Goal: Use online tool/utility: Utilize a website feature to perform a specific function

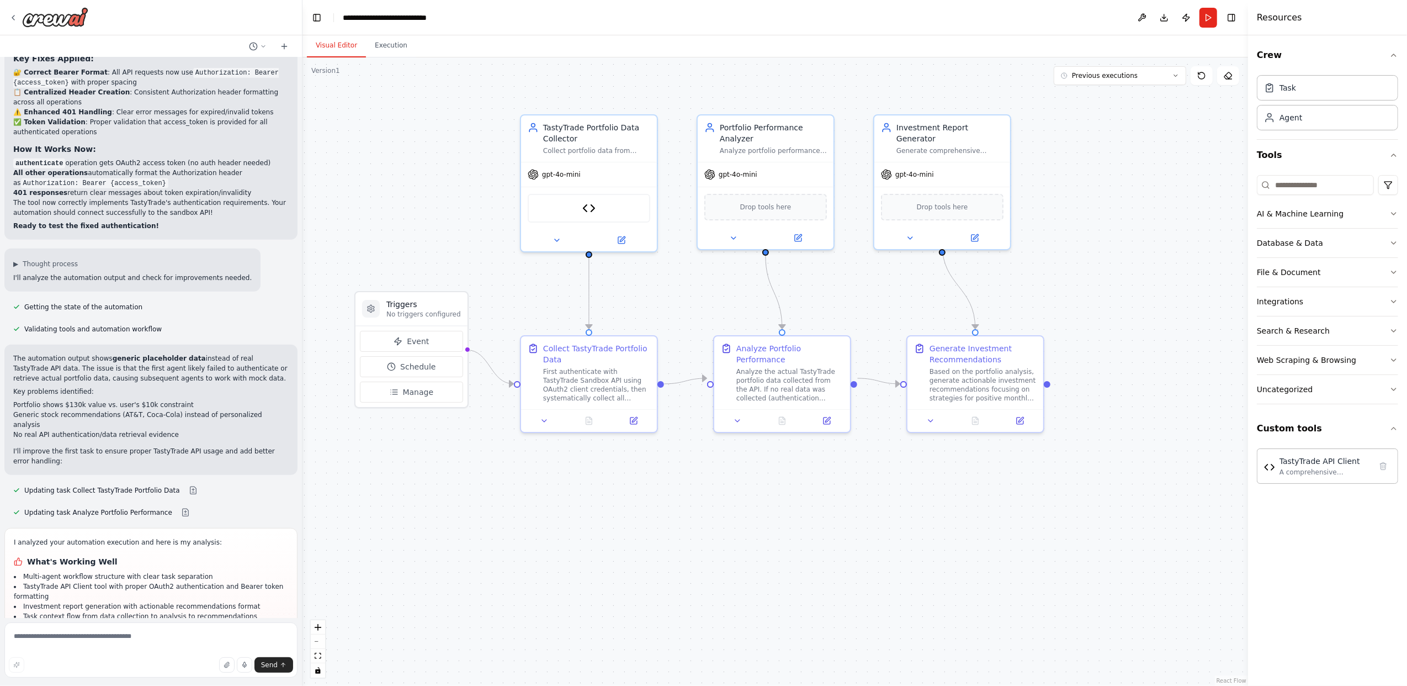
click at [743, 566] on div ".deletable-edge-delete-btn { width: 20px; height: 20px; border: 0px solid #ffff…" at bounding box center [776, 371] width 946 height 628
click at [43, 13] on img at bounding box center [55, 17] width 66 height 20
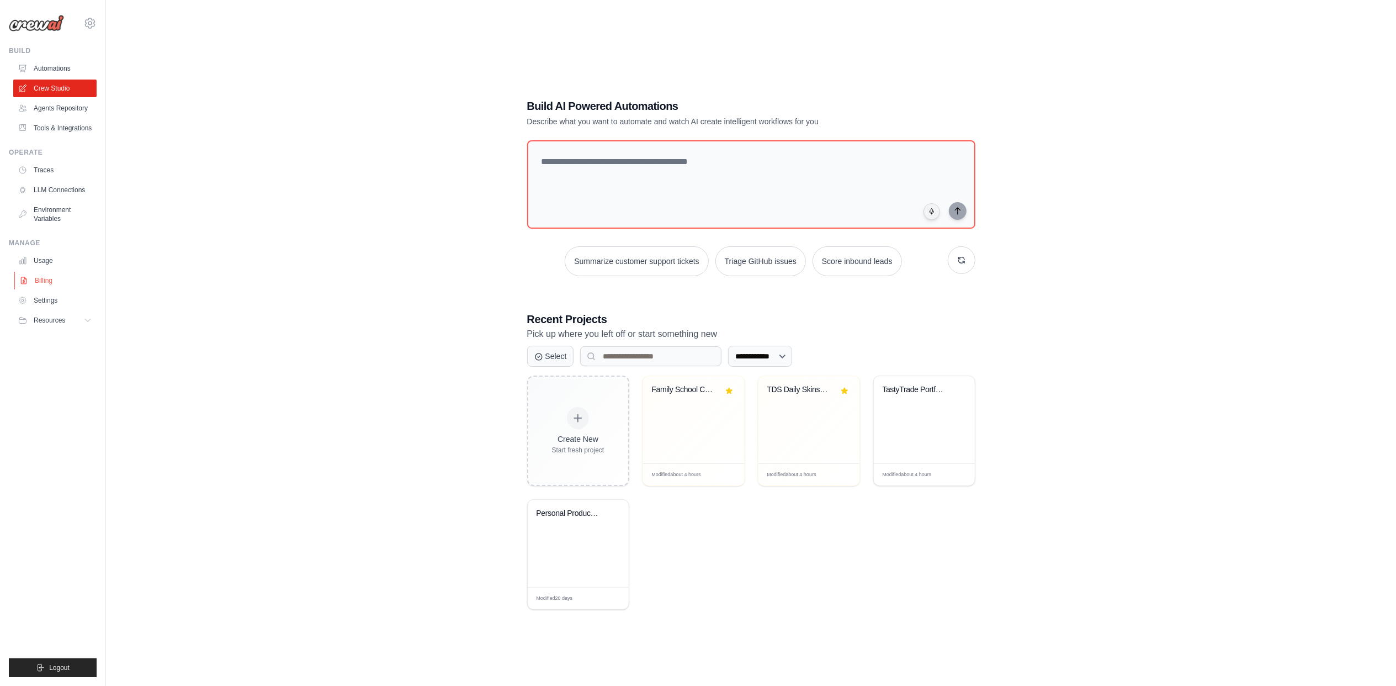
click at [46, 288] on link "Billing" at bounding box center [55, 281] width 83 height 18
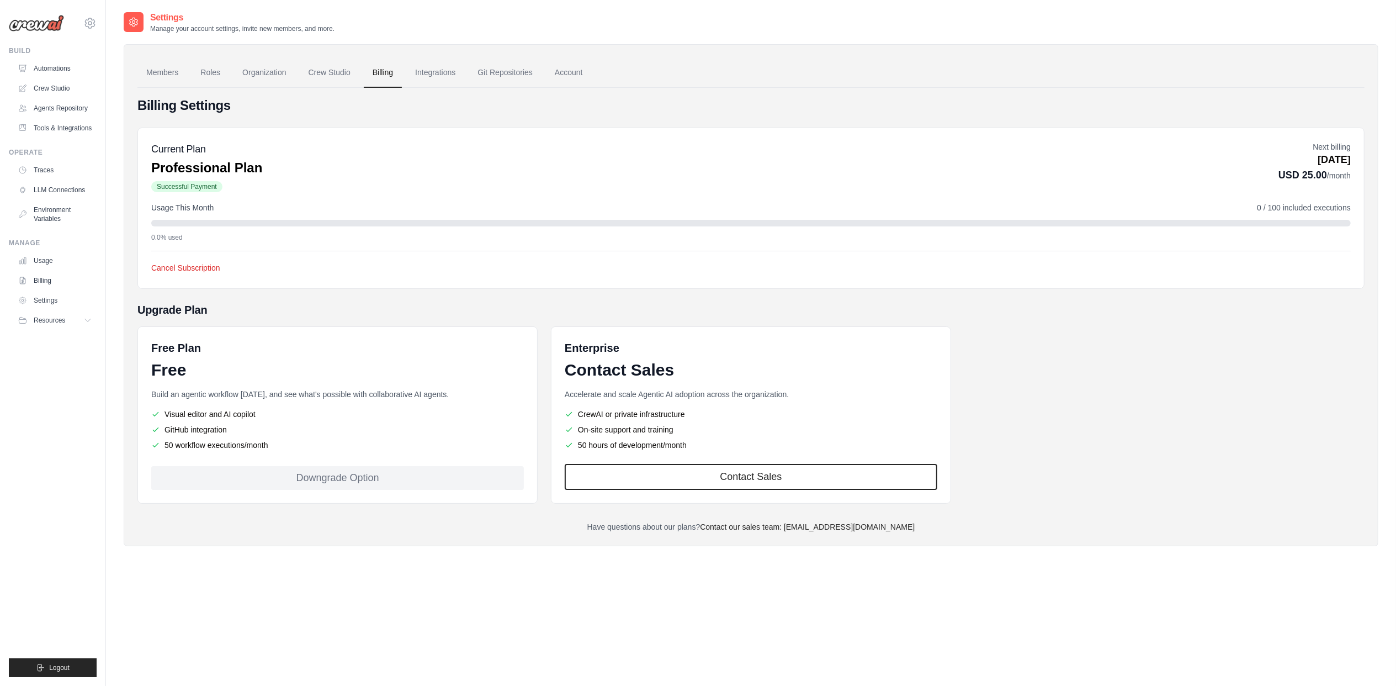
click at [327, 163] on div "Current Plan Professional Plan Successful Payment Next billing Nov 03, 2025 USD…" at bounding box center [751, 167] width 1200 height 52
click at [531, 156] on div "Current Plan Professional Plan Successful Payment Next billing Nov 03, 2025 USD…" at bounding box center [751, 167] width 1200 height 52
click at [288, 167] on div "Current Plan Professional Plan Successful Payment Next billing Nov 03, 2025 USD…" at bounding box center [751, 167] width 1200 height 52
click at [379, 71] on link "Billing" at bounding box center [383, 73] width 38 height 30
click at [57, 88] on link "Crew Studio" at bounding box center [55, 88] width 83 height 18
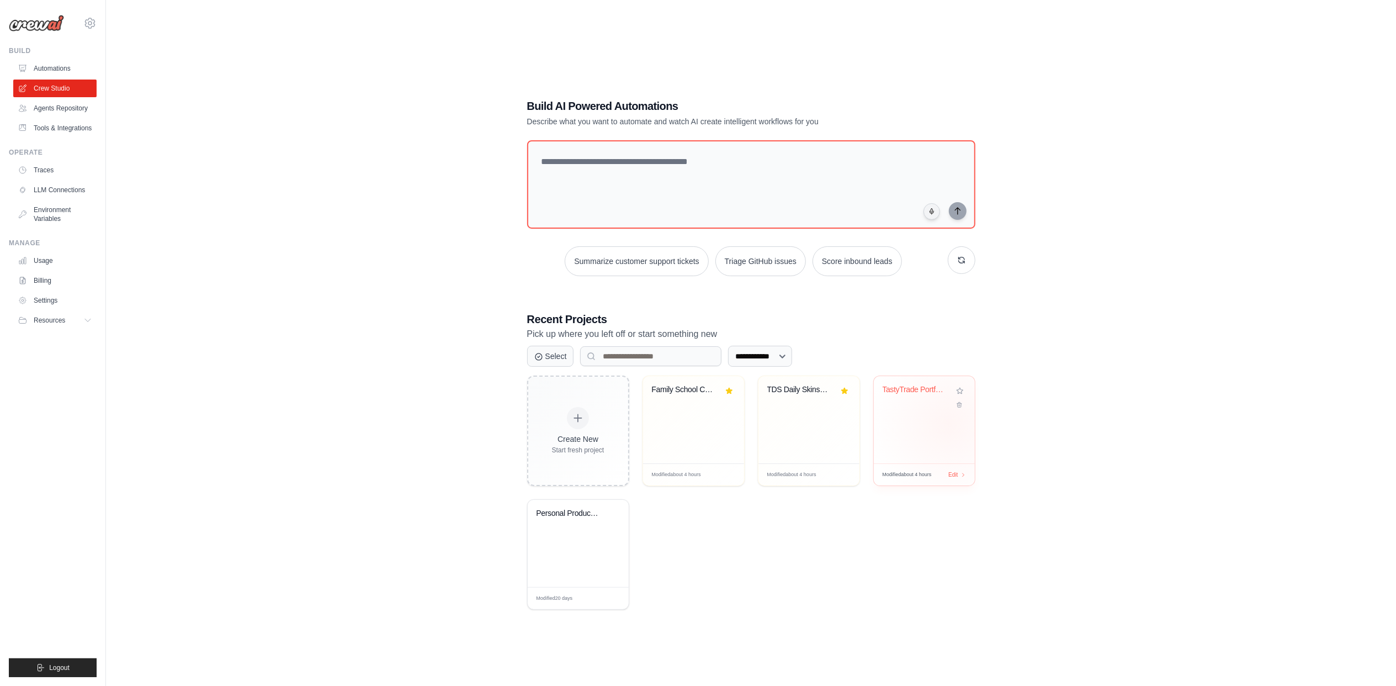
click at [948, 425] on div "TastyTrade Portfolio Optimizer" at bounding box center [924, 419] width 101 height 87
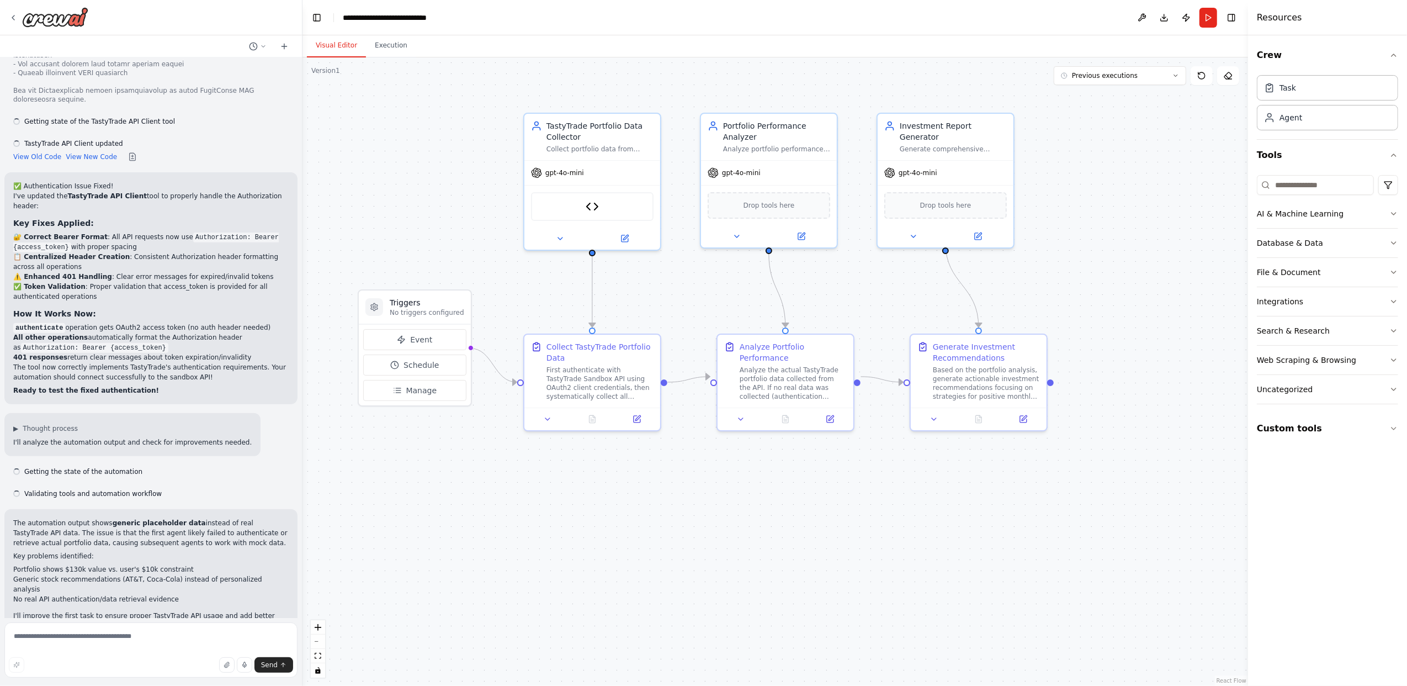
scroll to position [4710, 0]
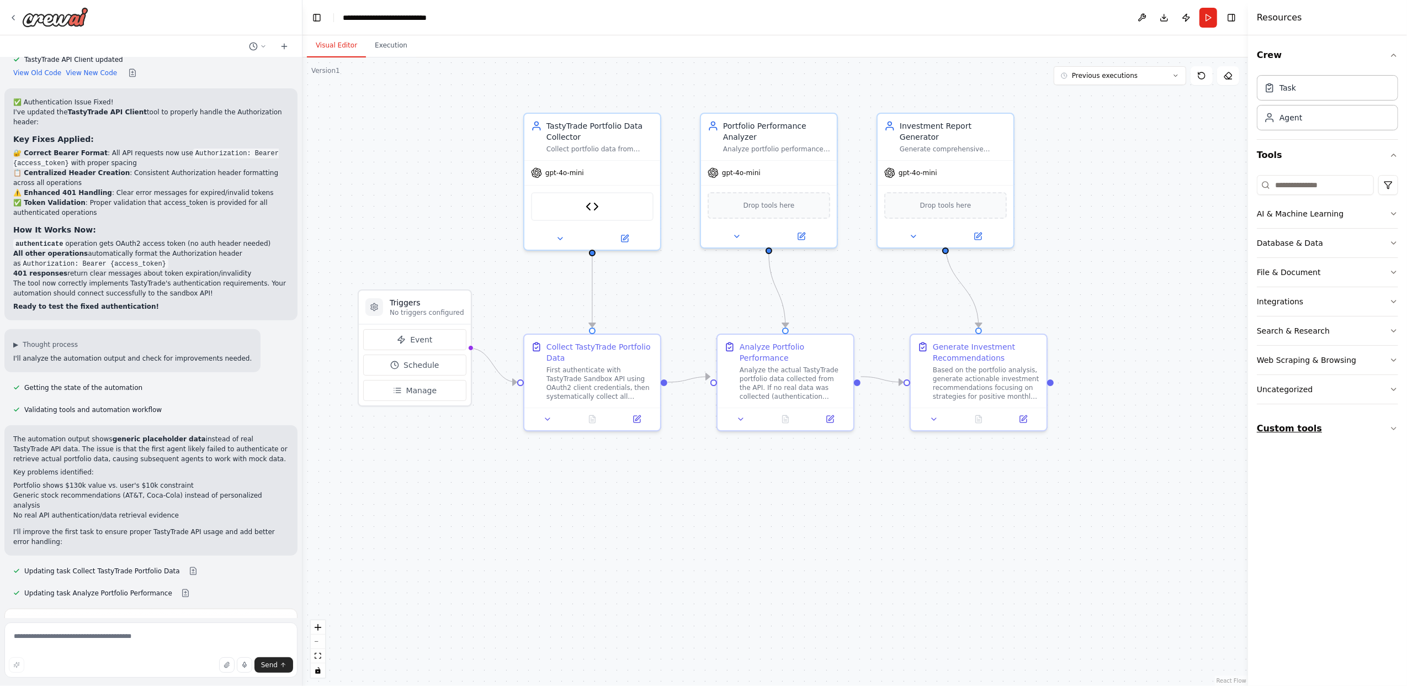
click at [1290, 433] on button "Custom tools" at bounding box center [1327, 428] width 141 height 31
click at [1290, 466] on div "TastyTrade API Client" at bounding box center [1326, 460] width 92 height 11
click at [592, 201] on img at bounding box center [592, 204] width 13 height 13
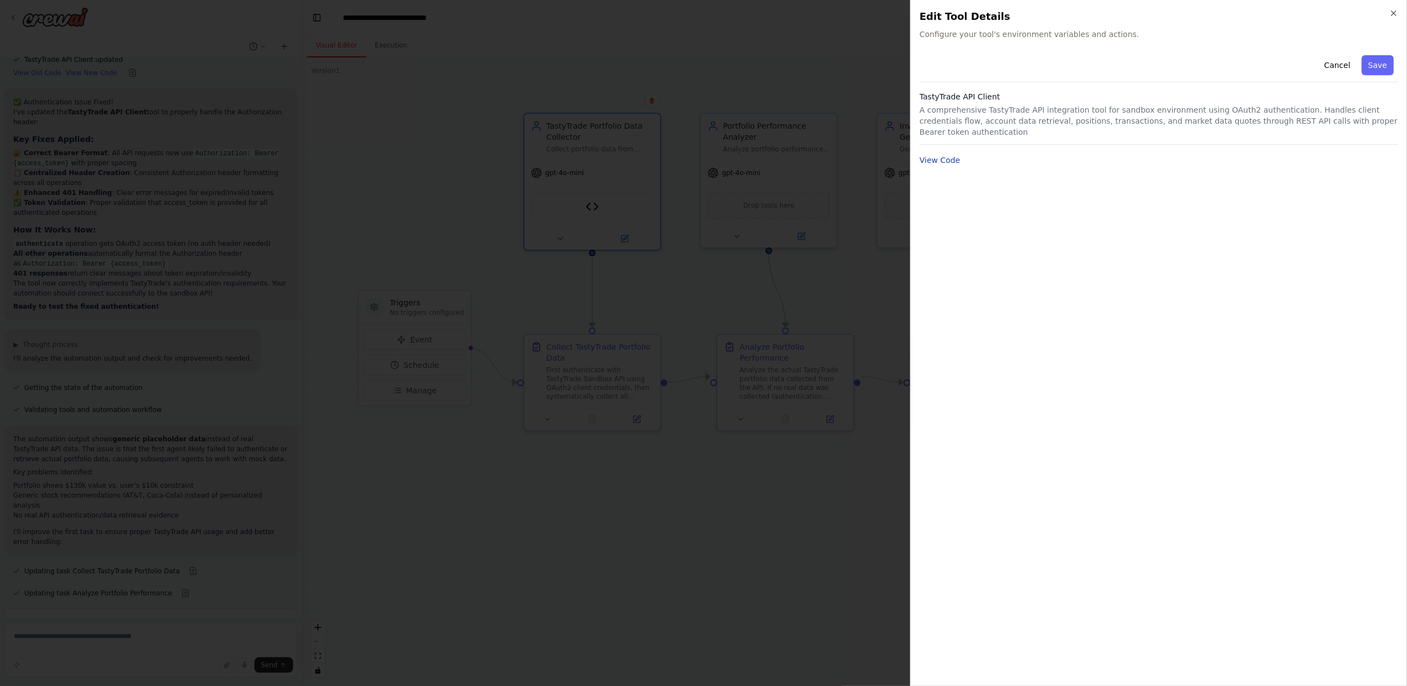
click at [931, 155] on button "View Code" at bounding box center [940, 160] width 41 height 11
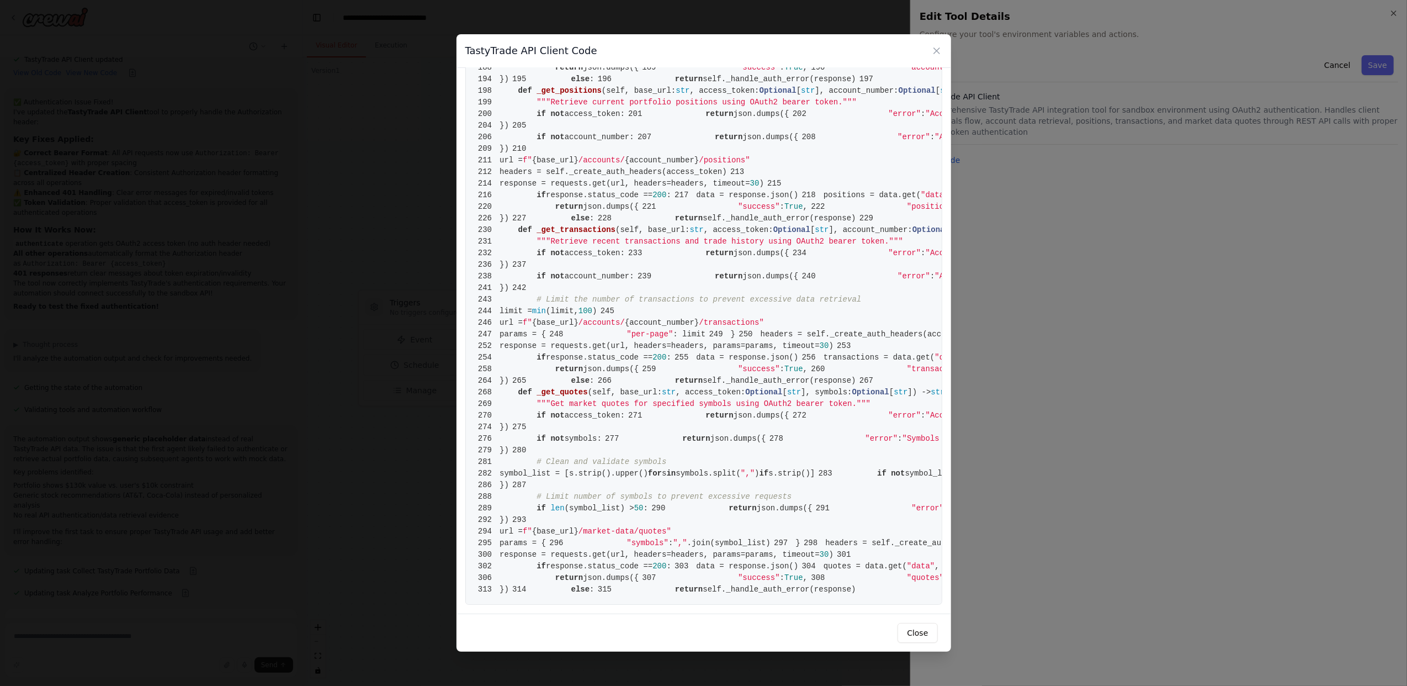
scroll to position [3154, 0]
click at [938, 49] on icon at bounding box center [937, 51] width 6 height 6
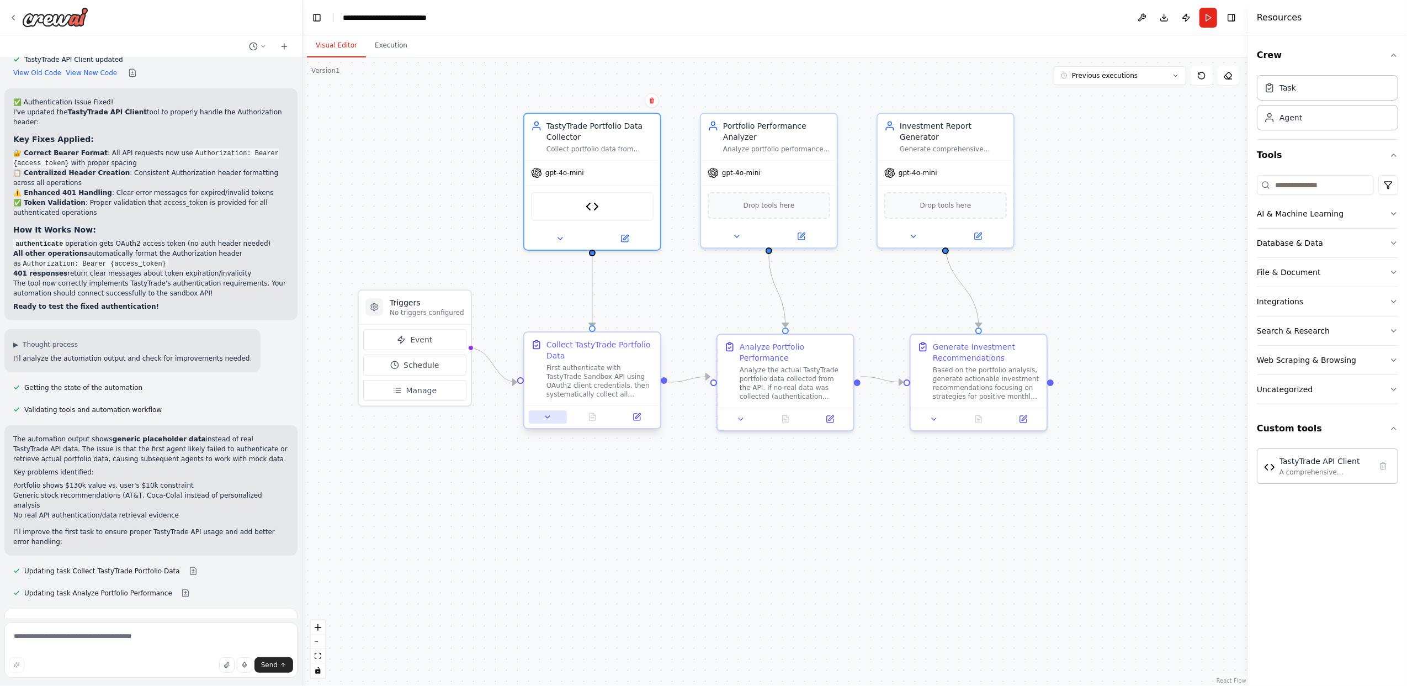
click at [543, 417] on icon at bounding box center [547, 416] width 9 height 9
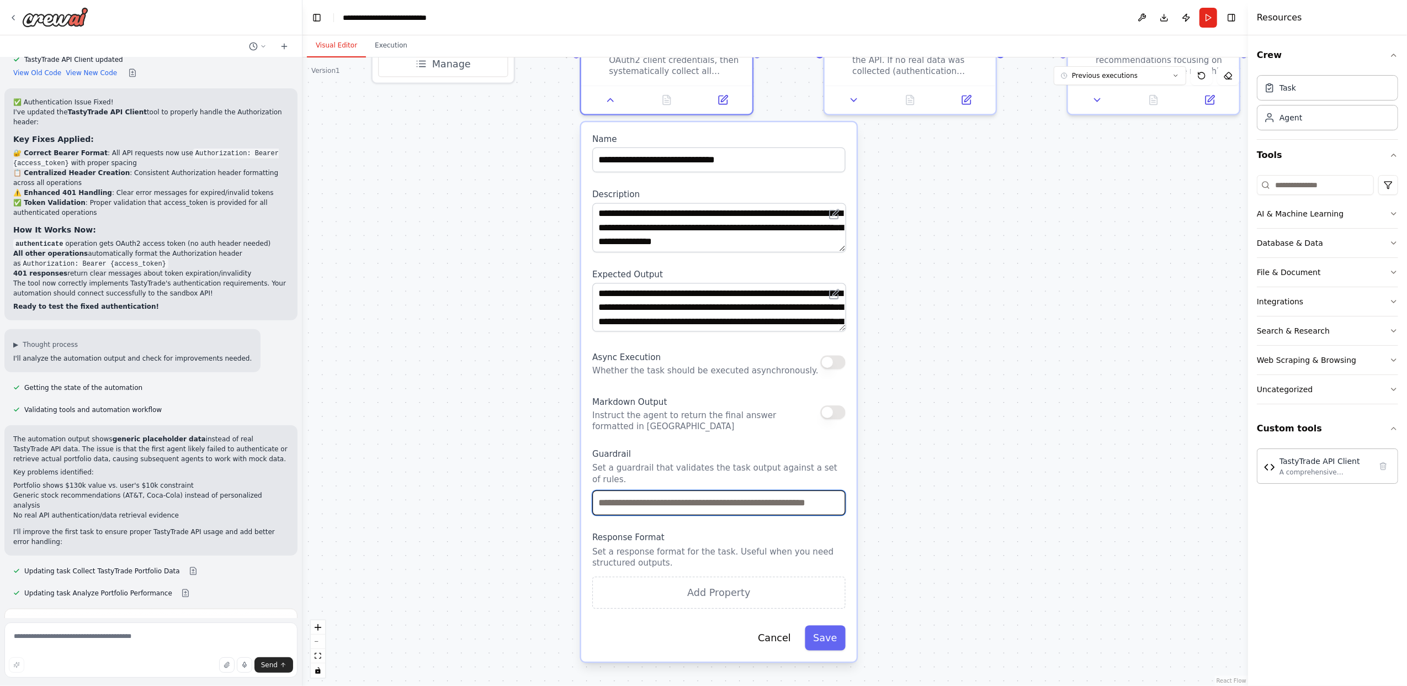
drag, startPoint x: 811, startPoint y: 603, endPoint x: 995, endPoint y: 311, distance: 345.1
click at [995, 311] on div ".deletable-edge-delete-btn { width: 20px; height: 20px; border: 0px solid #ffff…" at bounding box center [776, 371] width 946 height 628
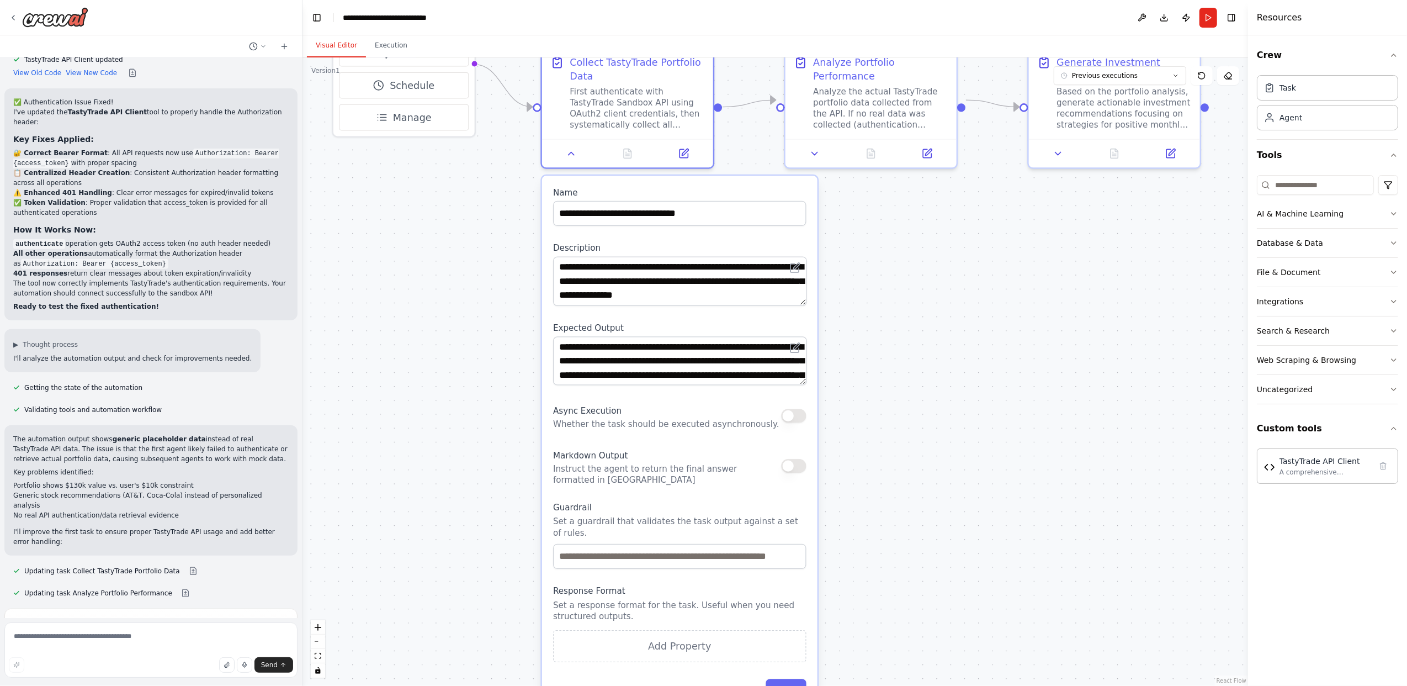
drag, startPoint x: 956, startPoint y: 259, endPoint x: 917, endPoint y: 311, distance: 65.5
click at [917, 311] on div ".deletable-edge-delete-btn { width: 20px; height: 20px; border: 0px solid #ffff…" at bounding box center [776, 371] width 946 height 628
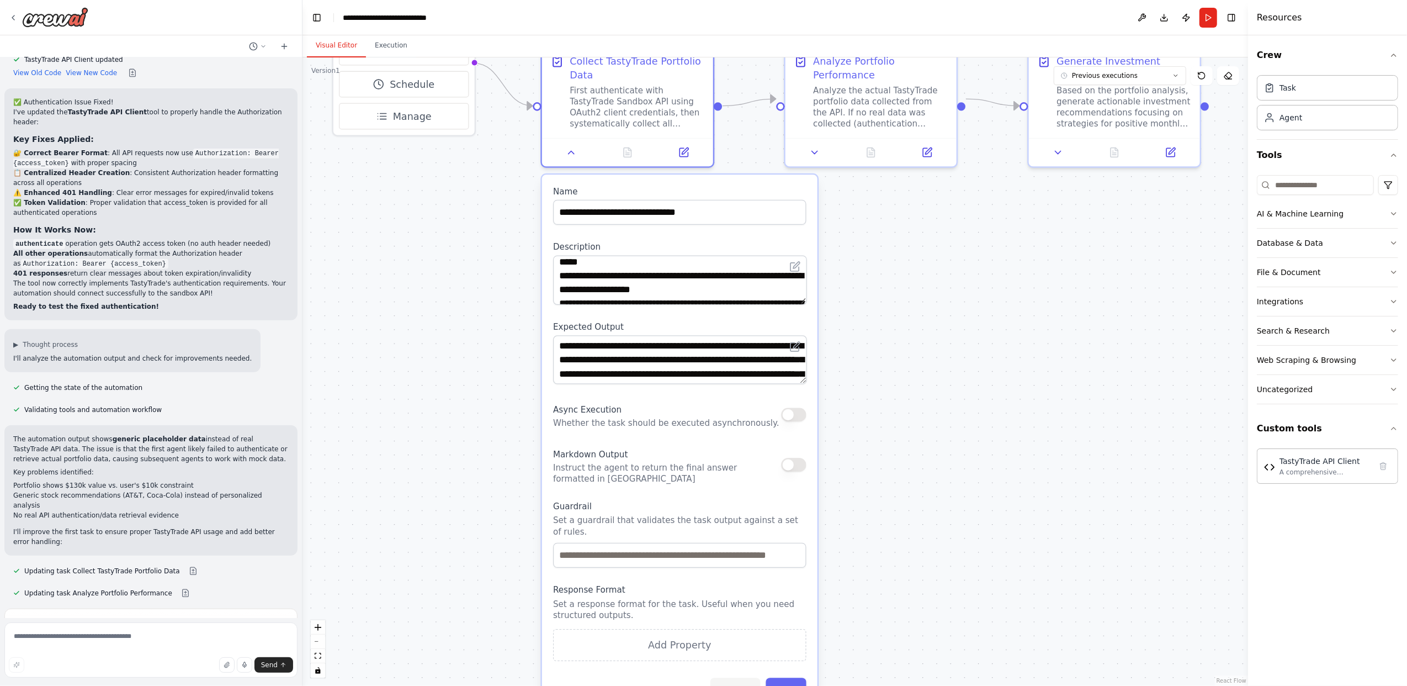
click at [732, 680] on button "Cancel" at bounding box center [735, 690] width 50 height 25
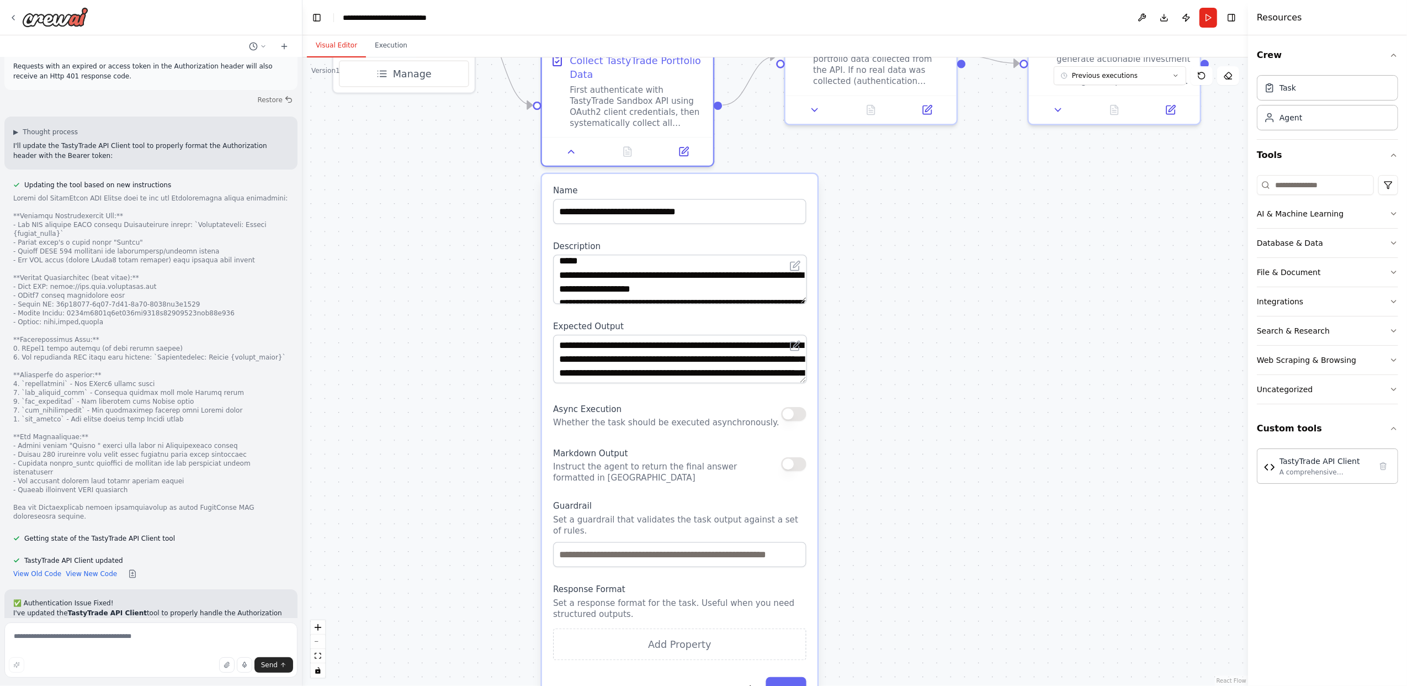
scroll to position [4194, 0]
